Goal: Transaction & Acquisition: Book appointment/travel/reservation

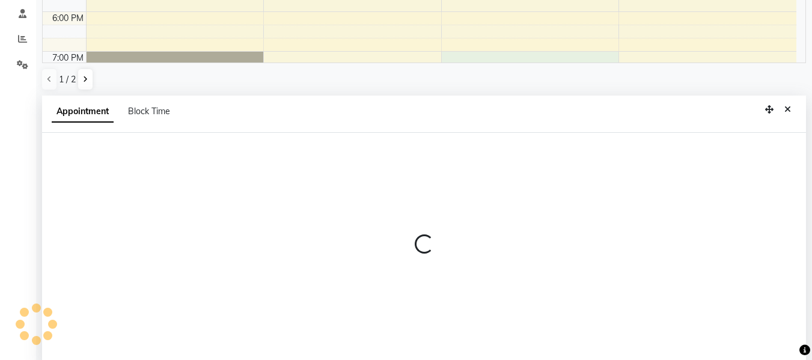
scroll to position [236, 0]
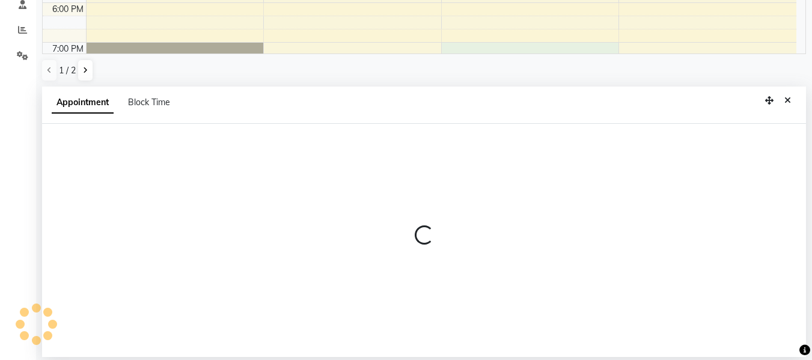
select select "10554"
select select "tentative"
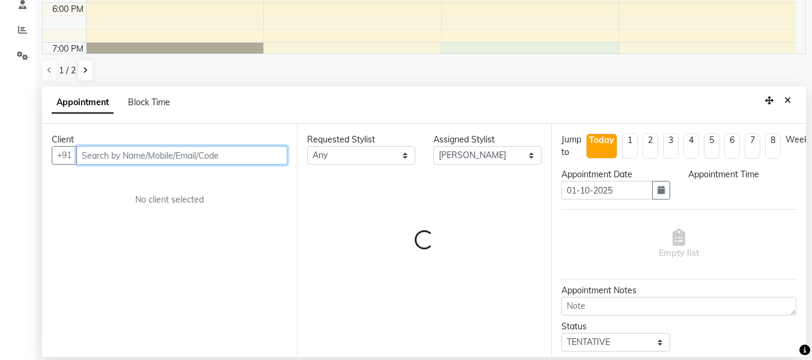
select select "1140"
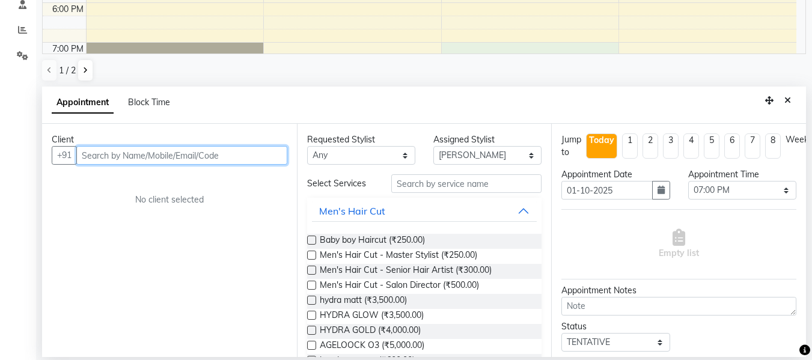
click at [179, 156] on input "text" at bounding box center [181, 155] width 211 height 19
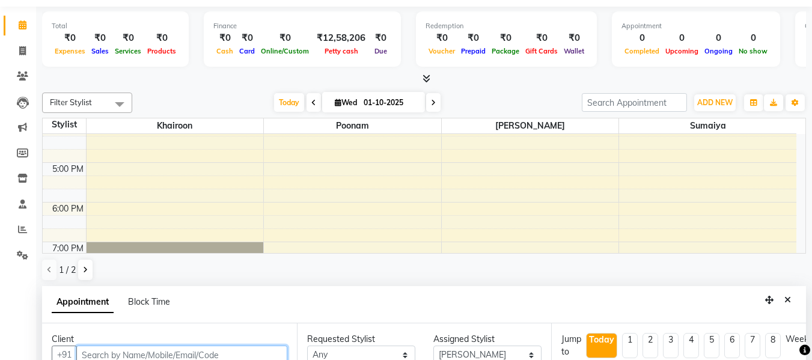
scroll to position [0, 0]
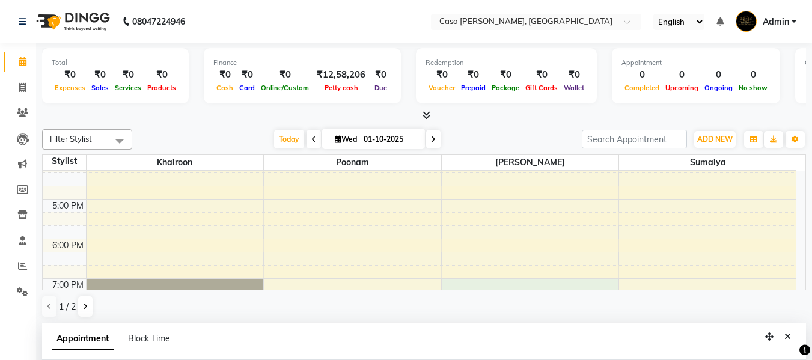
click at [545, 282] on div "9:00 AM 10:00 AM 11:00 AM 12:00 PM 1:00 PM 2:00 PM 3:00 PM 4:00 PM 5:00 PM 6:00…" at bounding box center [419, 179] width 753 height 594
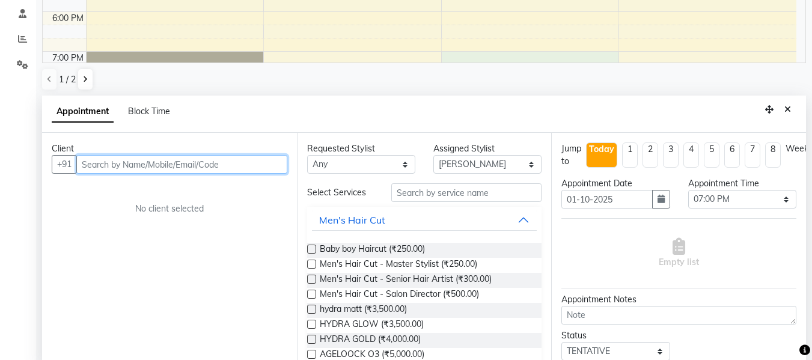
scroll to position [236, 0]
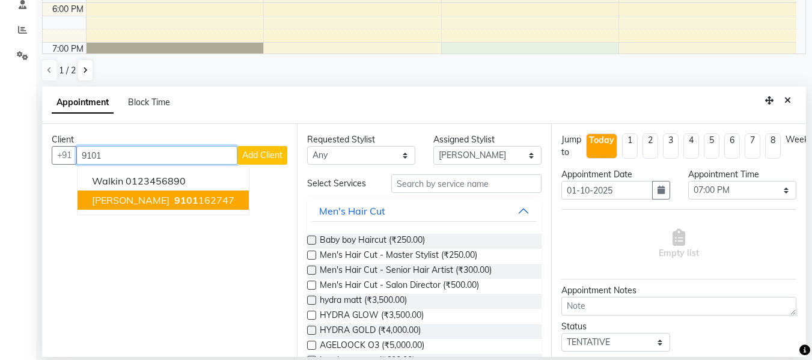
click at [150, 196] on span "[PERSON_NAME]" at bounding box center [130, 200] width 77 height 12
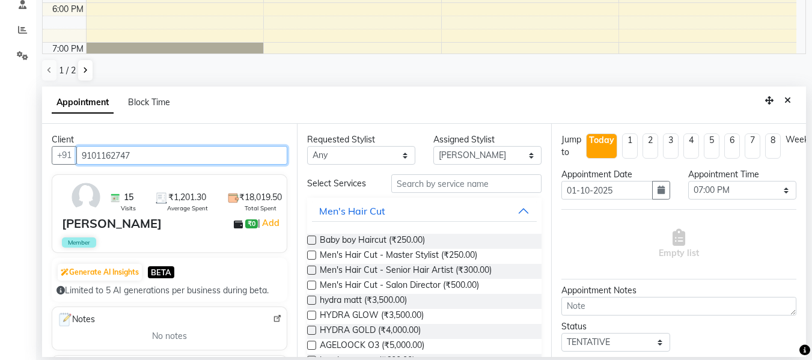
type input "9101162747"
click at [311, 252] on label at bounding box center [311, 255] width 9 height 9
click at [311, 252] on input "checkbox" at bounding box center [311, 256] width 8 height 8
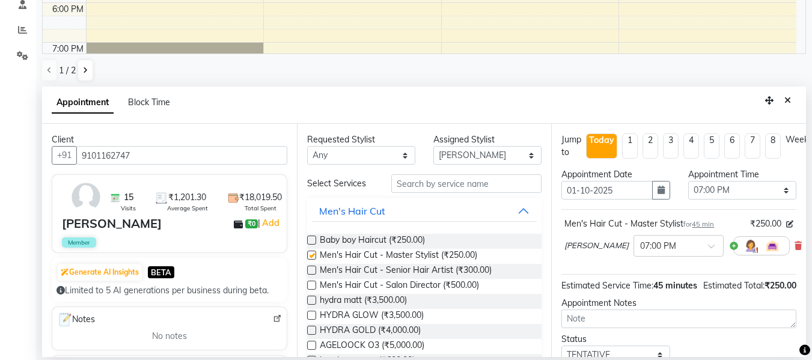
checkbox input "false"
click at [421, 182] on input "text" at bounding box center [466, 183] width 150 height 19
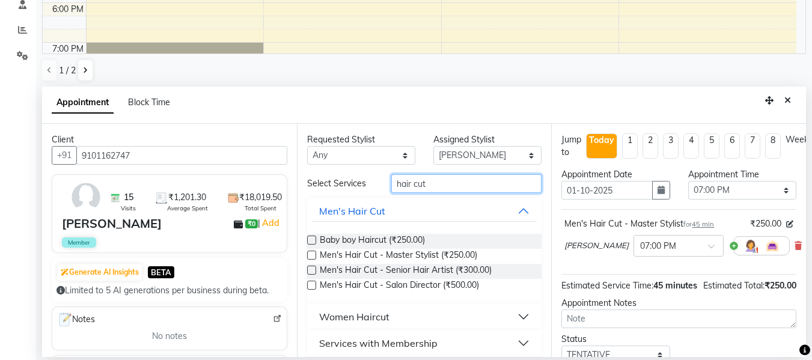
type input "hair cut"
click at [514, 317] on button "Women Haircut" at bounding box center [424, 317] width 225 height 22
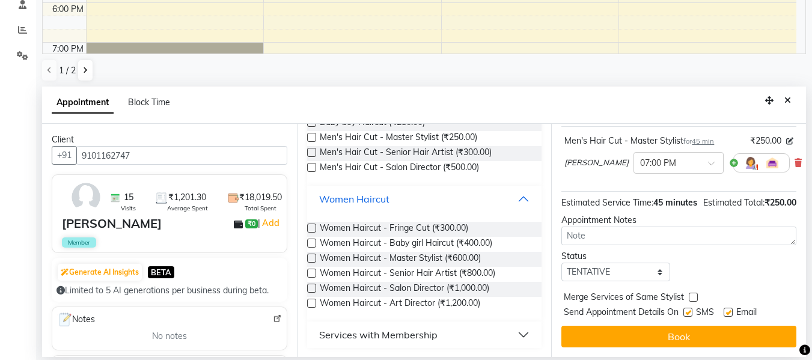
scroll to position [118, 0]
click at [312, 286] on label at bounding box center [311, 287] width 9 height 9
click at [312, 286] on input "checkbox" at bounding box center [311, 289] width 8 height 8
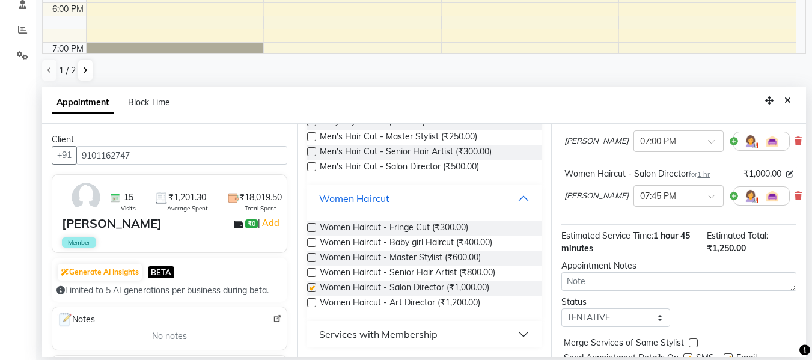
checkbox input "false"
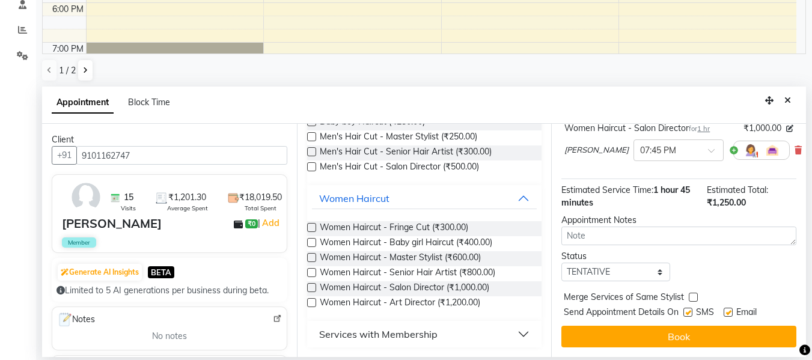
scroll to position [159, 0]
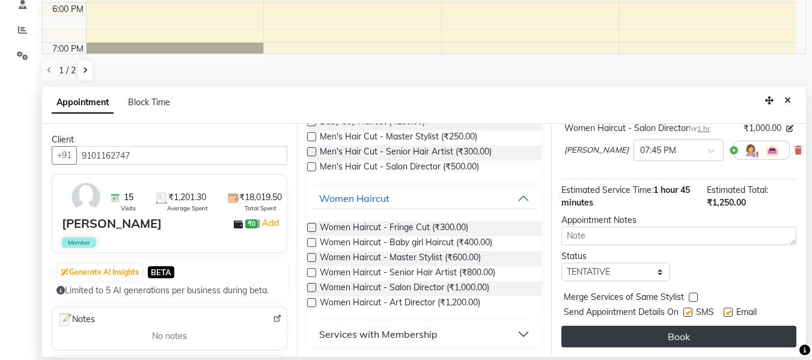
click at [765, 326] on button "Book" at bounding box center [678, 337] width 235 height 22
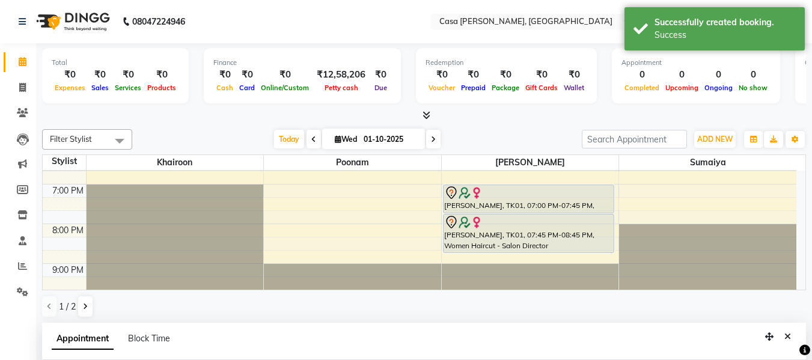
scroll to position [384, 0]
